Goal: Information Seeking & Learning: Compare options

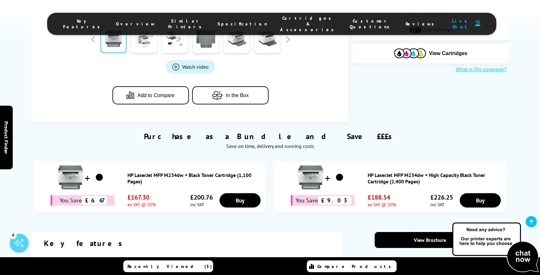
scroll to position [294, 0]
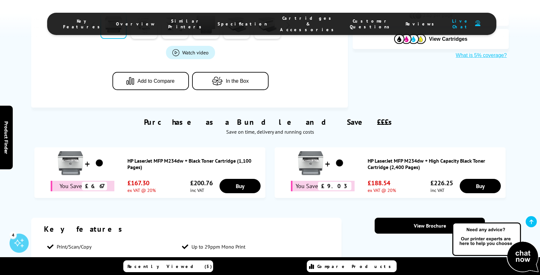
click at [280, 20] on span "Cartridges & Accessories" at bounding box center [308, 23] width 57 height 17
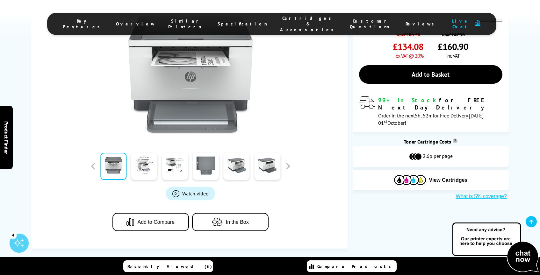
scroll to position [288, 0]
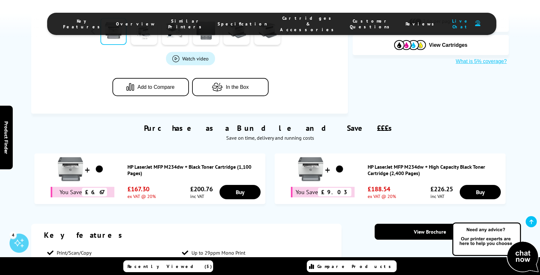
click at [237, 15] on li "Specification" at bounding box center [242, 23] width 62 height 17
click at [238, 21] on span "Specification" at bounding box center [243, 24] width 50 height 6
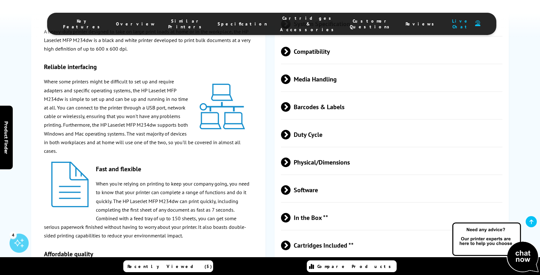
scroll to position [1108, 0]
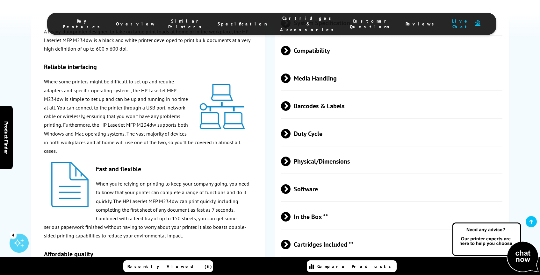
click at [291, 166] on span at bounding box center [291, 162] width 0 height 10
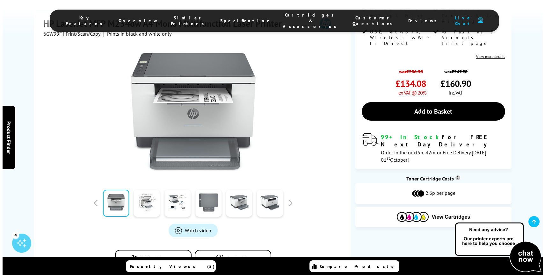
scroll to position [0, 0]
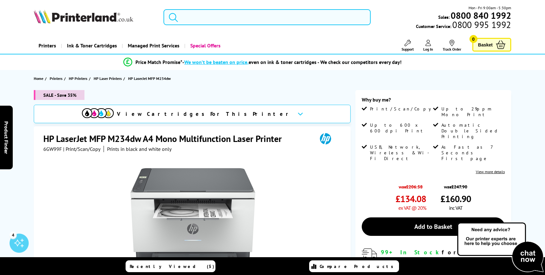
click at [204, 21] on input "search" at bounding box center [267, 17] width 207 height 16
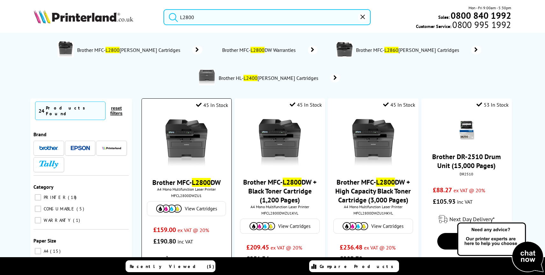
type input "L2800"
click at [188, 151] on img at bounding box center [187, 144] width 48 height 48
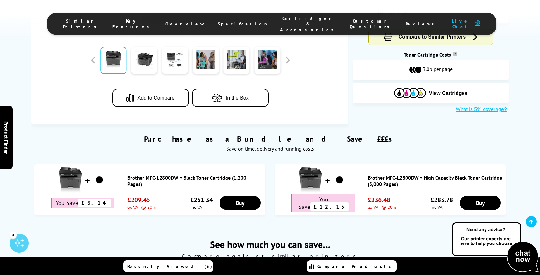
scroll to position [245, 0]
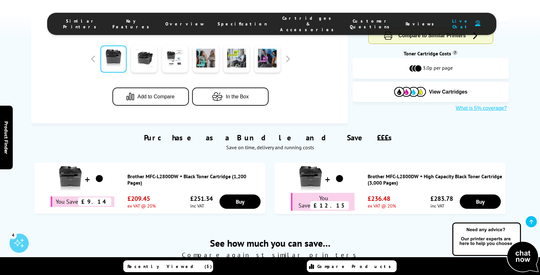
click at [224, 24] on li "Specification" at bounding box center [242, 23] width 62 height 17
click at [234, 21] on span "Specification" at bounding box center [243, 24] width 50 height 6
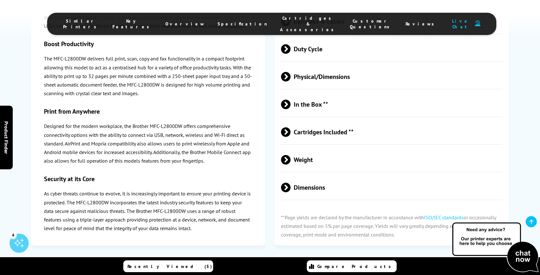
scroll to position [1470, 0]
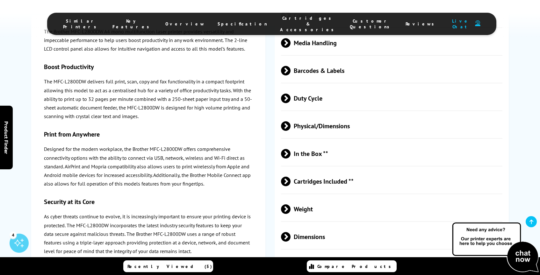
click at [315, 170] on span "Cartridges Included **" at bounding box center [392, 182] width 222 height 24
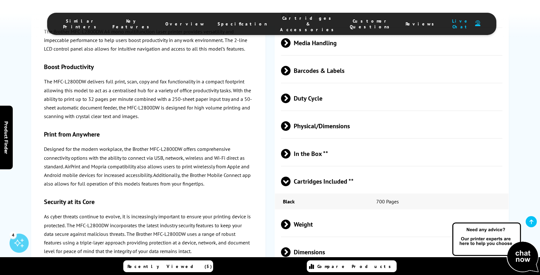
click at [310, 118] on span "Physical/Dimensions" at bounding box center [392, 126] width 222 height 24
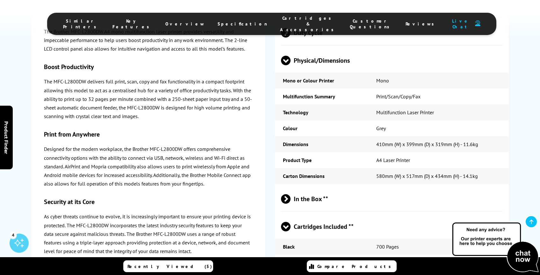
scroll to position [1537, 0]
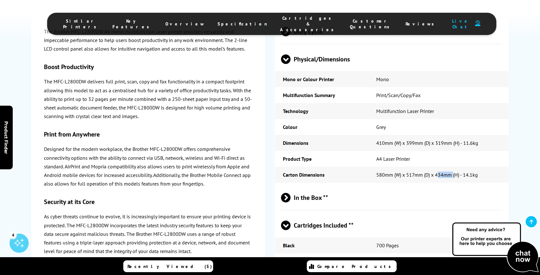
drag, startPoint x: 454, startPoint y: 163, endPoint x: 439, endPoint y: 163, distance: 14.4
click at [439, 167] on td "580mm (W) x 517mm (D) x 434mm (H) - 14.1kg" at bounding box center [439, 175] width 140 height 16
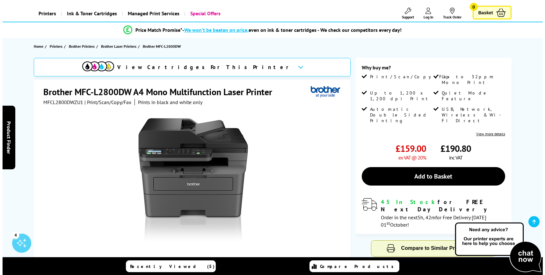
scroll to position [0, 0]
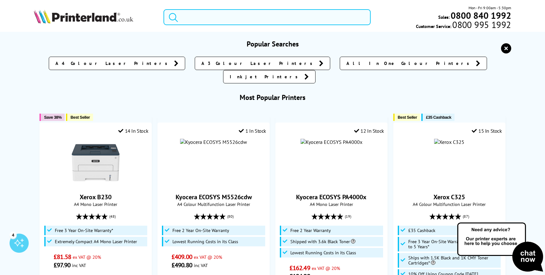
click at [195, 17] on input "search" at bounding box center [267, 17] width 207 height 16
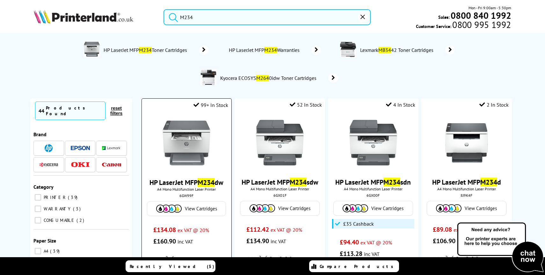
type input "M234"
click at [181, 134] on img at bounding box center [187, 144] width 48 height 48
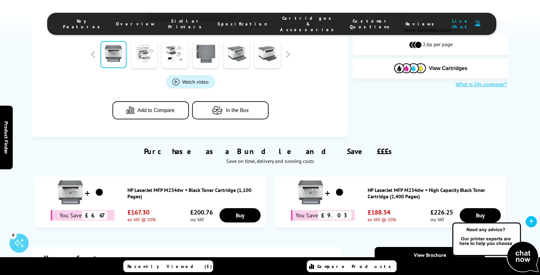
scroll to position [277, 0]
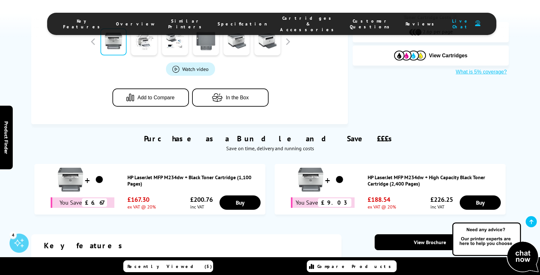
click at [229, 16] on li "Specification" at bounding box center [242, 23] width 62 height 17
click at [240, 21] on span "Specification" at bounding box center [243, 24] width 50 height 6
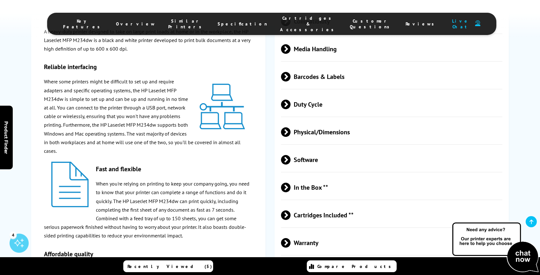
scroll to position [1142, 0]
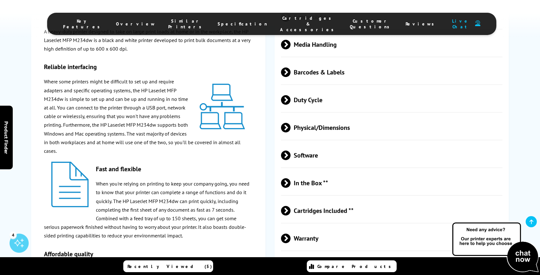
click at [291, 133] on span at bounding box center [291, 128] width 0 height 10
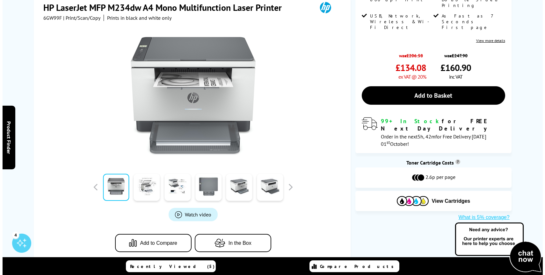
scroll to position [0, 0]
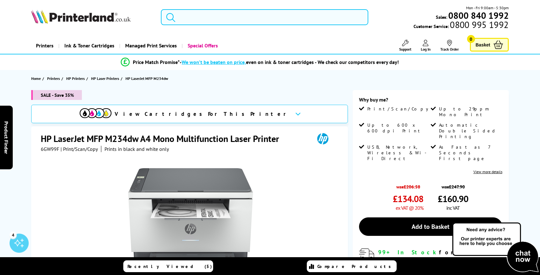
click at [232, 19] on input "search" at bounding box center [265, 17] width 208 height 16
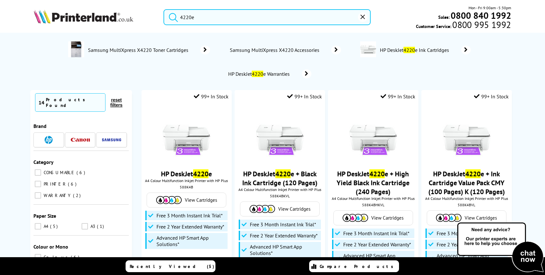
type input "4220e"
click at [164, 9] on button "submit" at bounding box center [172, 16] width 16 height 14
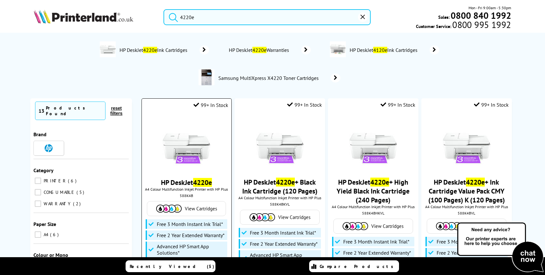
click at [185, 154] on img at bounding box center [187, 144] width 48 height 48
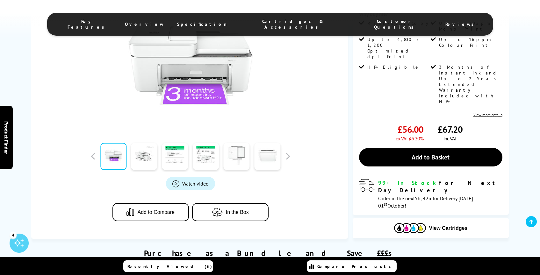
scroll to position [201, 0]
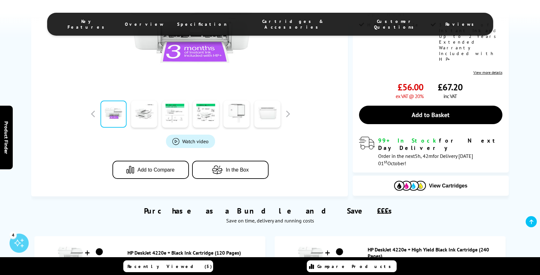
drag, startPoint x: 271, startPoint y: 22, endPoint x: 245, endPoint y: 24, distance: 26.5
click at [246, 24] on ul "Key Features Overview Specification Cartridges & Accessories Customer Questions…" at bounding box center [270, 24] width 446 height 23
click at [227, 22] on span "Specification" at bounding box center [202, 24] width 50 height 6
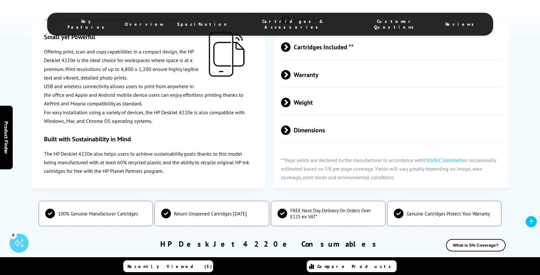
scroll to position [1216, 0]
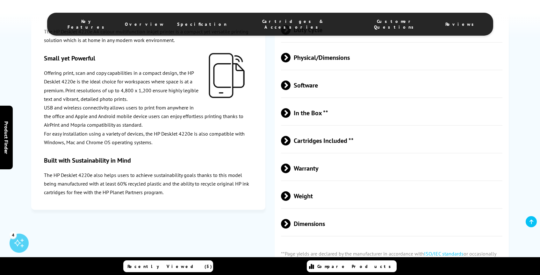
click at [291, 62] on span at bounding box center [291, 58] width 0 height 10
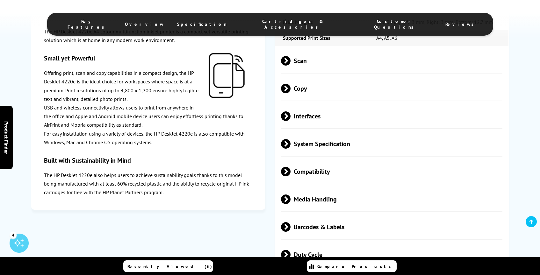
scroll to position [988, 0]
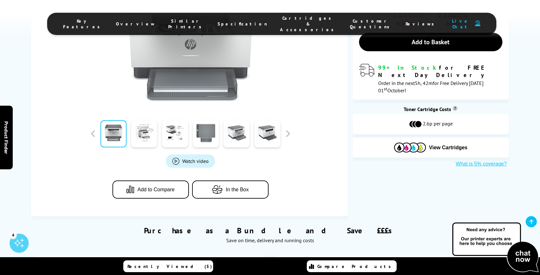
scroll to position [186, 0]
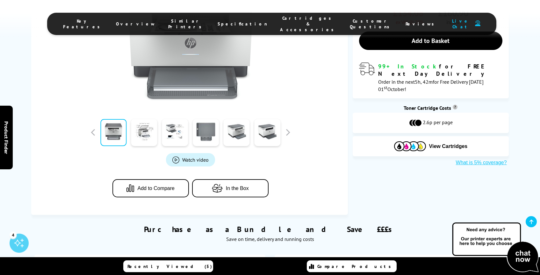
click at [238, 21] on span "Specification" at bounding box center [243, 24] width 50 height 6
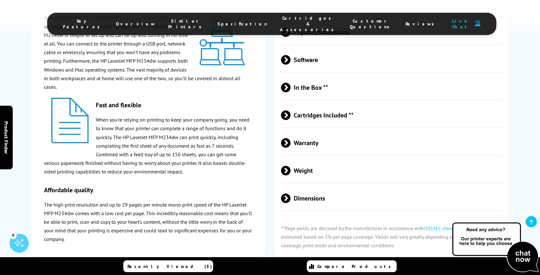
scroll to position [1234, 0]
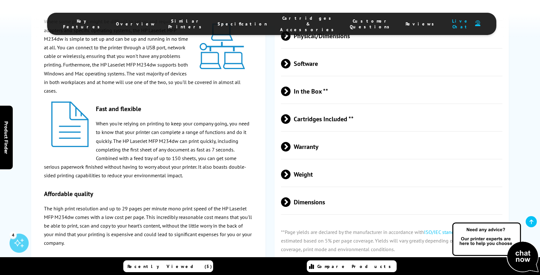
click at [291, 41] on span at bounding box center [291, 36] width 0 height 10
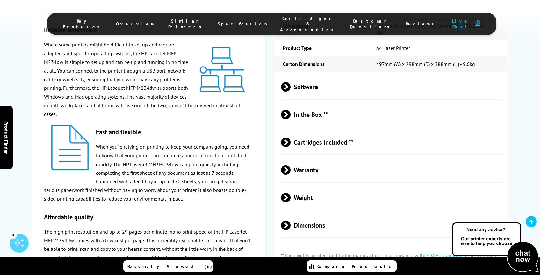
scroll to position [1305, 0]
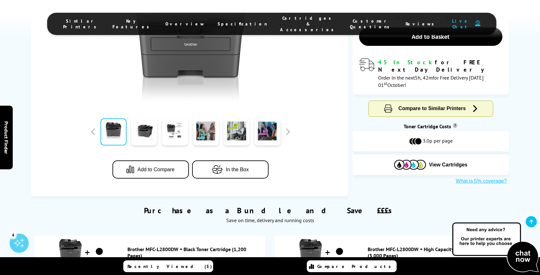
scroll to position [174, 0]
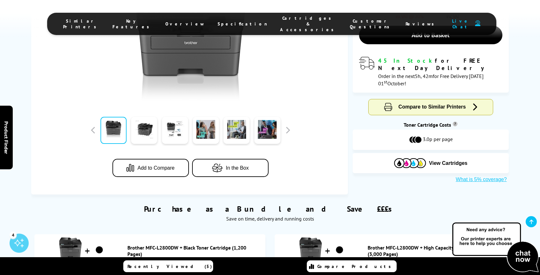
click at [242, 21] on span "Specification" at bounding box center [243, 24] width 50 height 6
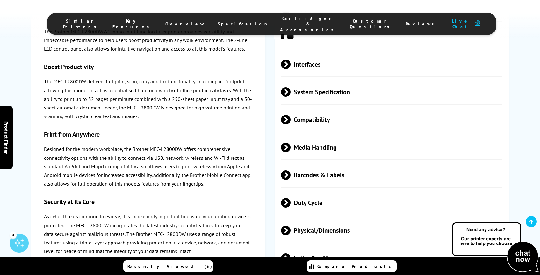
scroll to position [1371, 0]
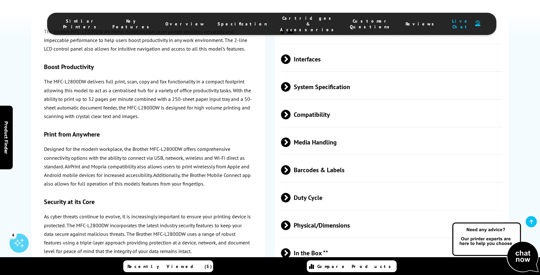
click at [291, 221] on span at bounding box center [291, 226] width 0 height 10
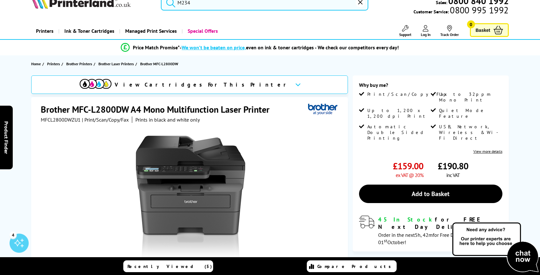
scroll to position [0, 0]
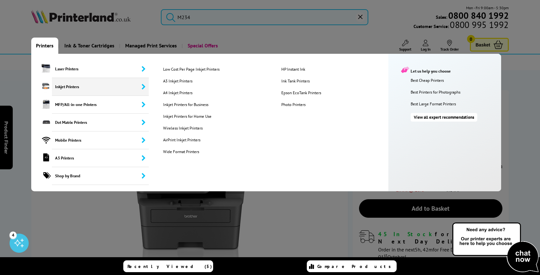
click at [73, 85] on span "Inkjet Printers" at bounding box center [100, 87] width 97 height 18
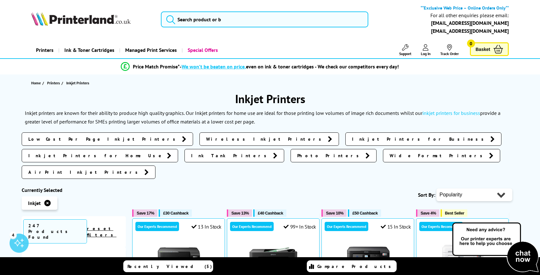
click at [469, 189] on select "Popularity Rating Price - Low to High Price - High to Low Running Costs - Low t…" at bounding box center [475, 195] width 76 height 13
select select "Price Ascending"
click at [437, 189] on select "Popularity Rating Price - Low to High Price - High to Low Running Costs - Low t…" at bounding box center [475, 195] width 76 height 13
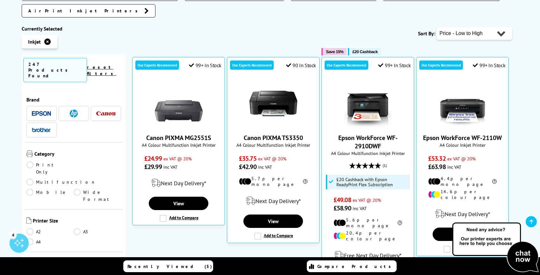
scroll to position [163, 0]
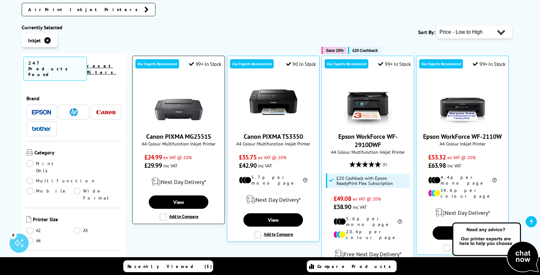
click at [201, 133] on link "Canon PIXMA MG2551S" at bounding box center [178, 137] width 65 height 8
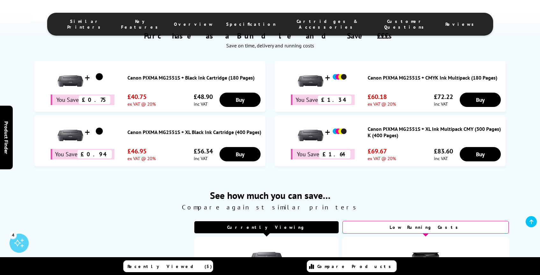
scroll to position [402, 0]
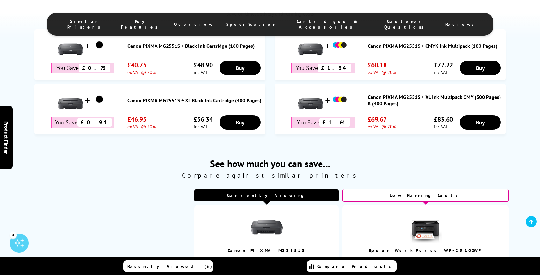
click at [259, 21] on span "Specification" at bounding box center [251, 24] width 50 height 6
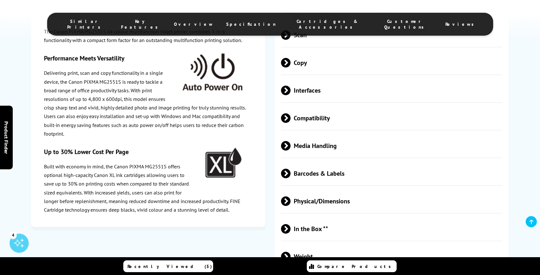
scroll to position [1184, 0]
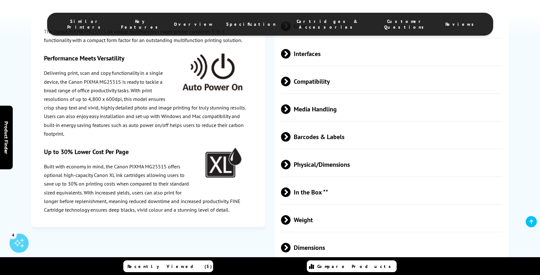
click at [291, 166] on span at bounding box center [291, 165] width 0 height 10
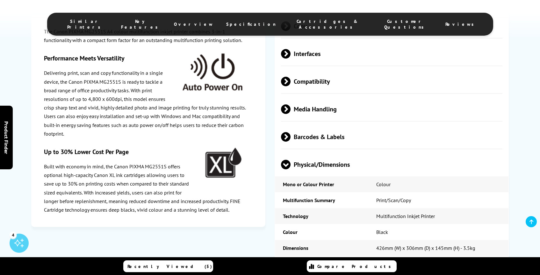
scroll to position [1187, 0]
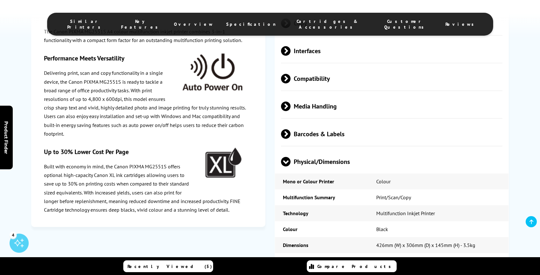
click at [295, 23] on span "Cartridges & Accessories" at bounding box center [327, 23] width 77 height 11
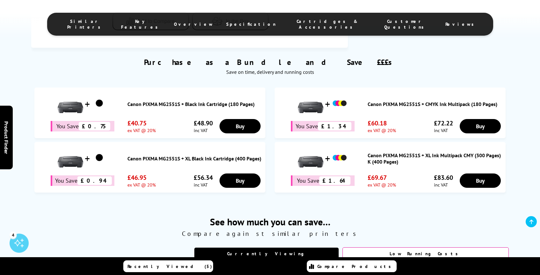
scroll to position [342, 0]
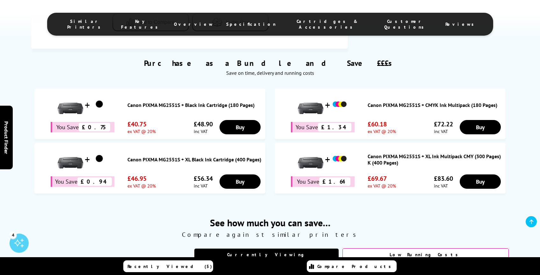
click at [255, 18] on ul "Similar Printers Key Features Overview Specification Cartridges & Accessories C…" at bounding box center [270, 24] width 446 height 23
click at [256, 22] on span "Specification" at bounding box center [251, 24] width 50 height 6
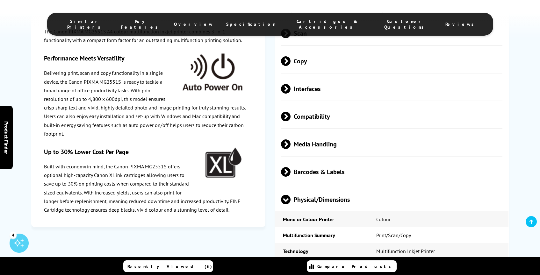
scroll to position [1194, 0]
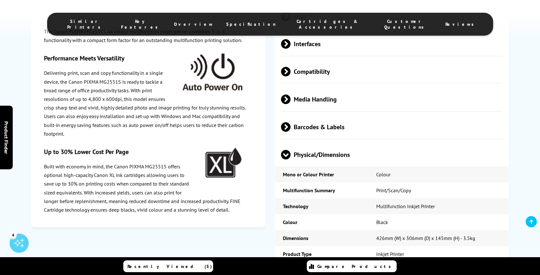
click at [291, 102] on span at bounding box center [291, 100] width 0 height 10
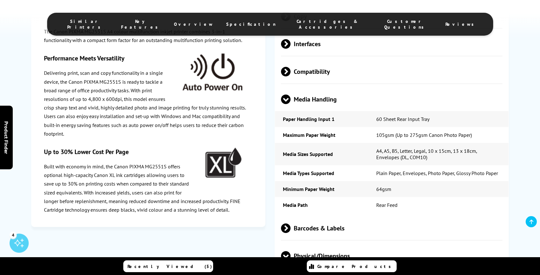
click at [291, 77] on span at bounding box center [291, 72] width 0 height 10
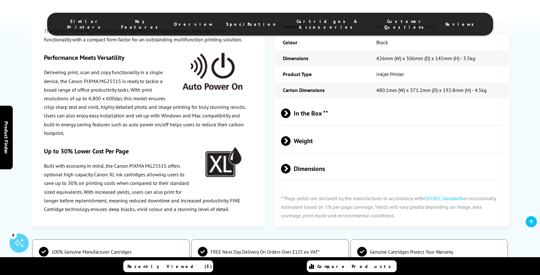
scroll to position [1546, 0]
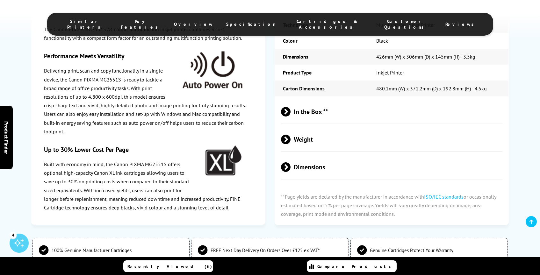
click at [291, 177] on span "Dimensions" at bounding box center [392, 167] width 222 height 24
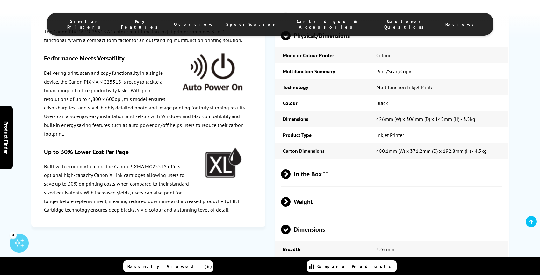
scroll to position [1495, 0]
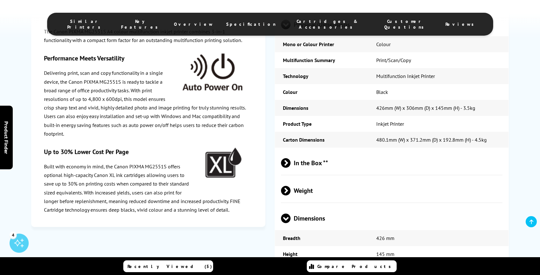
click at [444, 146] on td "480.1mm (W) x 371.2mm (D) x 192.8mm (H) - 4.5kg" at bounding box center [439, 140] width 140 height 16
click at [373, 148] on td "480.1mm (W) x 371.2mm (D) x 192.8mm (H) - 4.5kg" at bounding box center [439, 140] width 140 height 16
click at [380, 148] on td "480.1mm (W) x 371.2mm (D) x 192.8mm (H) - 4.5kg" at bounding box center [439, 140] width 140 height 16
click at [386, 148] on td "480.1mm (W) x 371.2mm (D) x 192.8mm (H) - 4.5kg" at bounding box center [439, 140] width 140 height 16
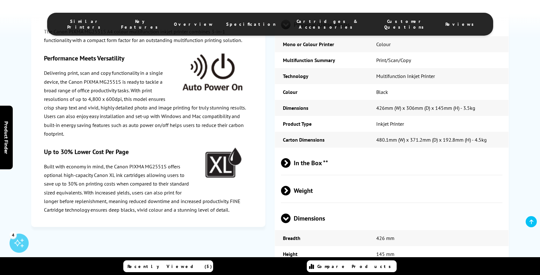
click at [422, 146] on td "480.1mm (W) x 371.2mm (D) x 192.8mm (H) - 4.5kg" at bounding box center [439, 140] width 140 height 16
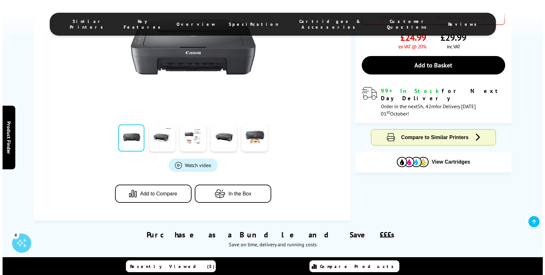
scroll to position [0, 0]
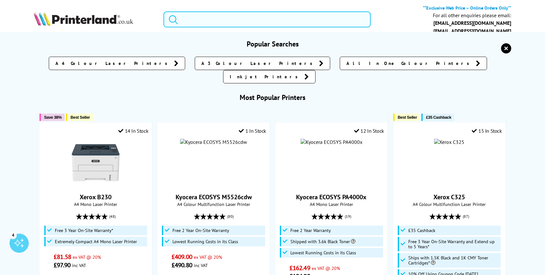
click at [232, 18] on input "search" at bounding box center [267, 19] width 207 height 16
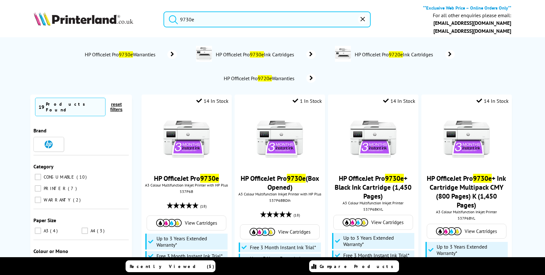
type input "9730e"
click at [164, 11] on button "submit" at bounding box center [172, 18] width 16 height 14
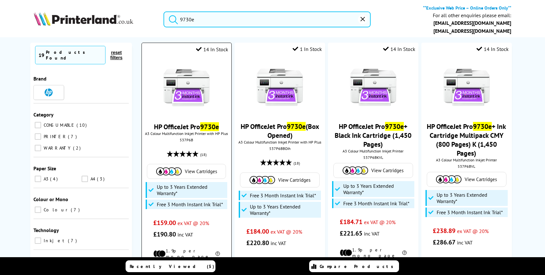
scroll to position [55, 0]
